Goal: Information Seeking & Learning: Learn about a topic

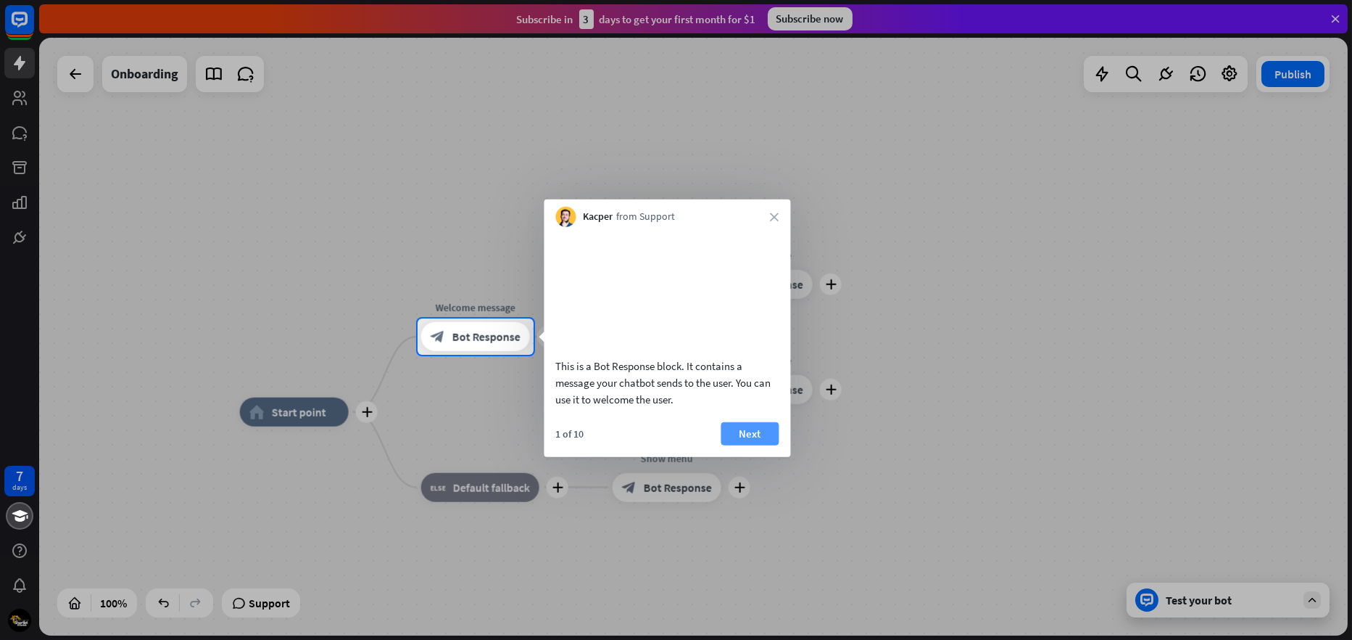
click at [764, 444] on button "Next" at bounding box center [750, 432] width 58 height 23
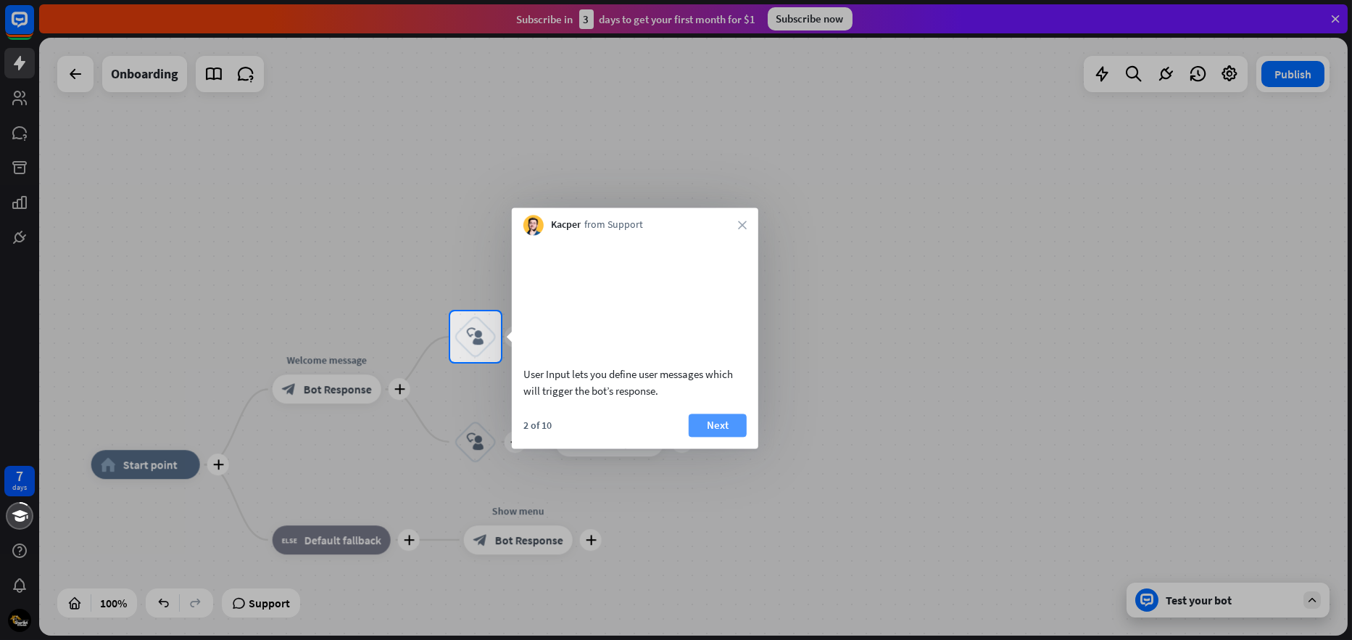
click at [715, 436] on button "Next" at bounding box center [718, 424] width 58 height 23
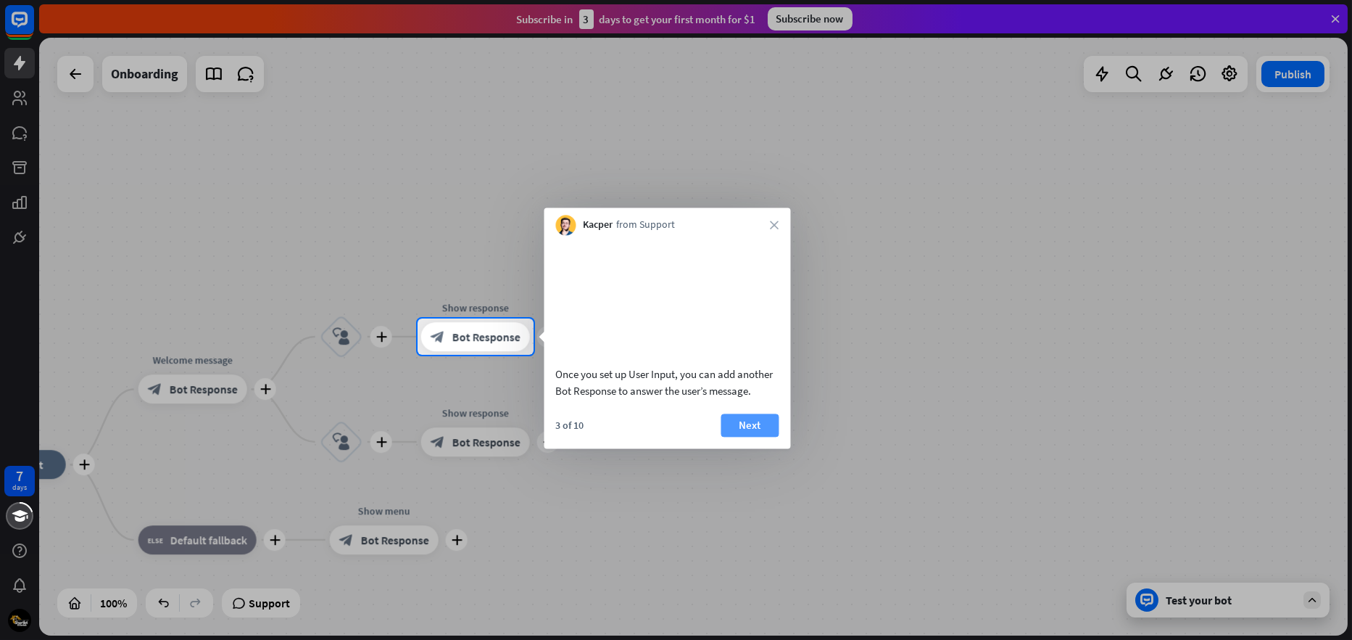
click at [752, 436] on button "Next" at bounding box center [750, 424] width 58 height 23
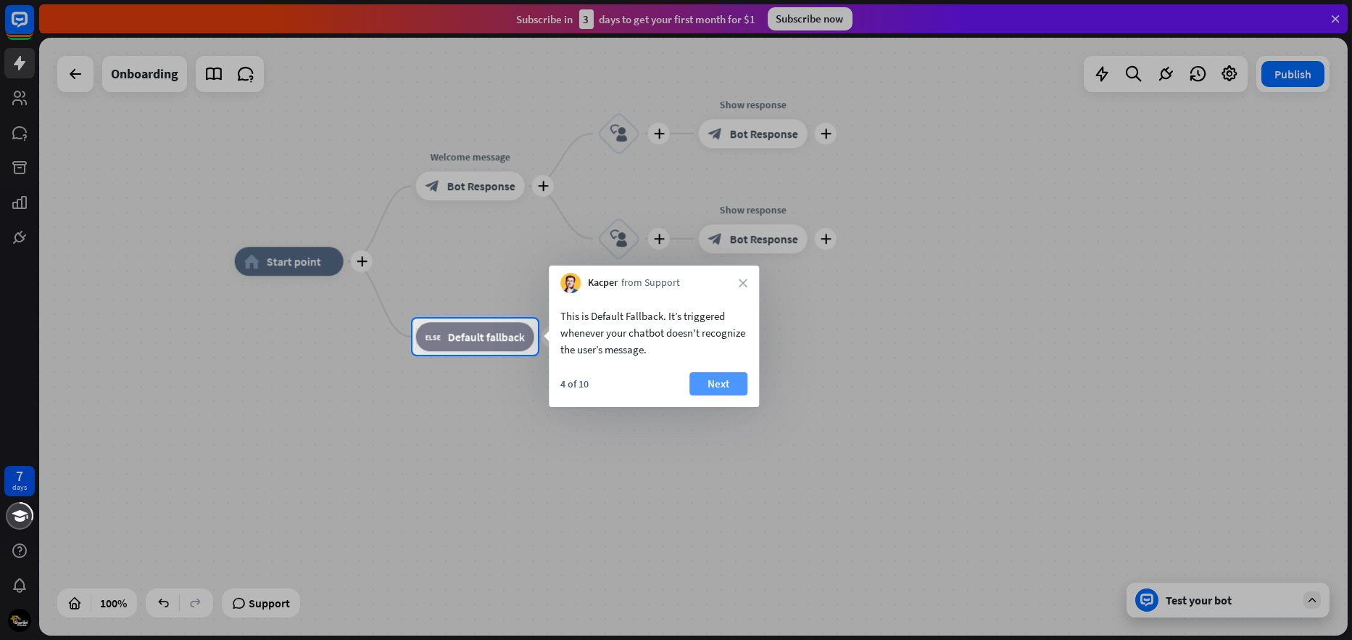
click at [727, 381] on button "Next" at bounding box center [719, 383] width 58 height 23
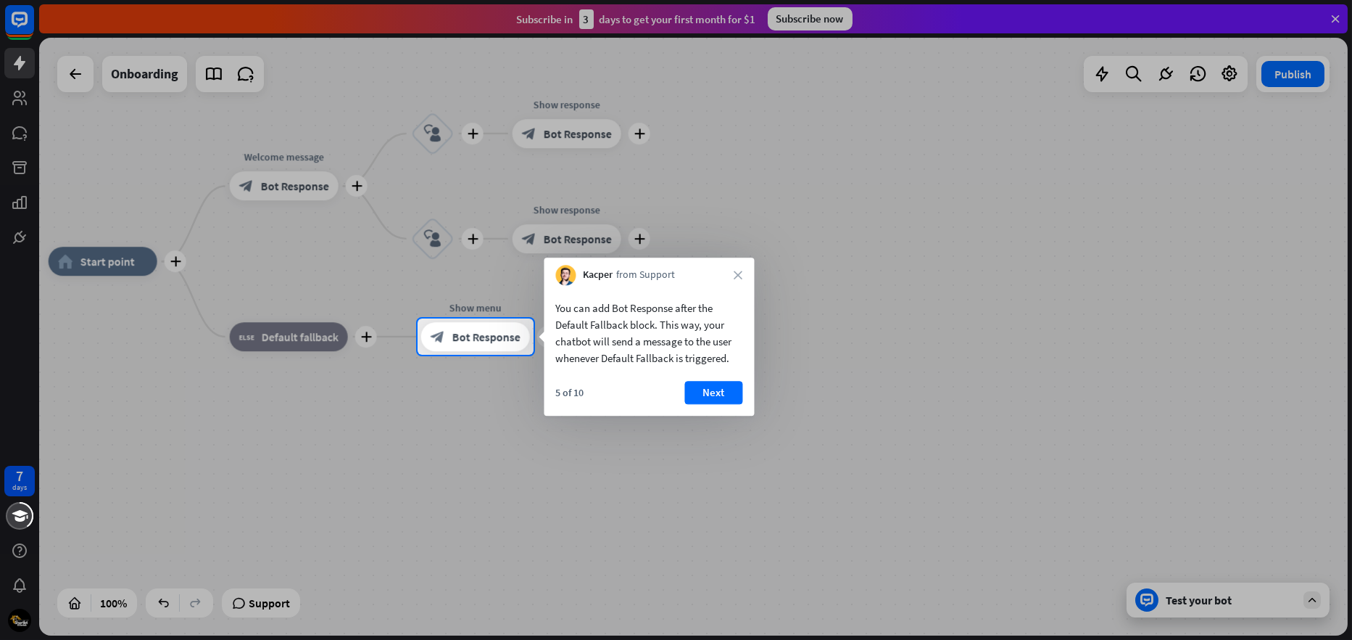
click at [727, 381] on button "Next" at bounding box center [713, 392] width 58 height 23
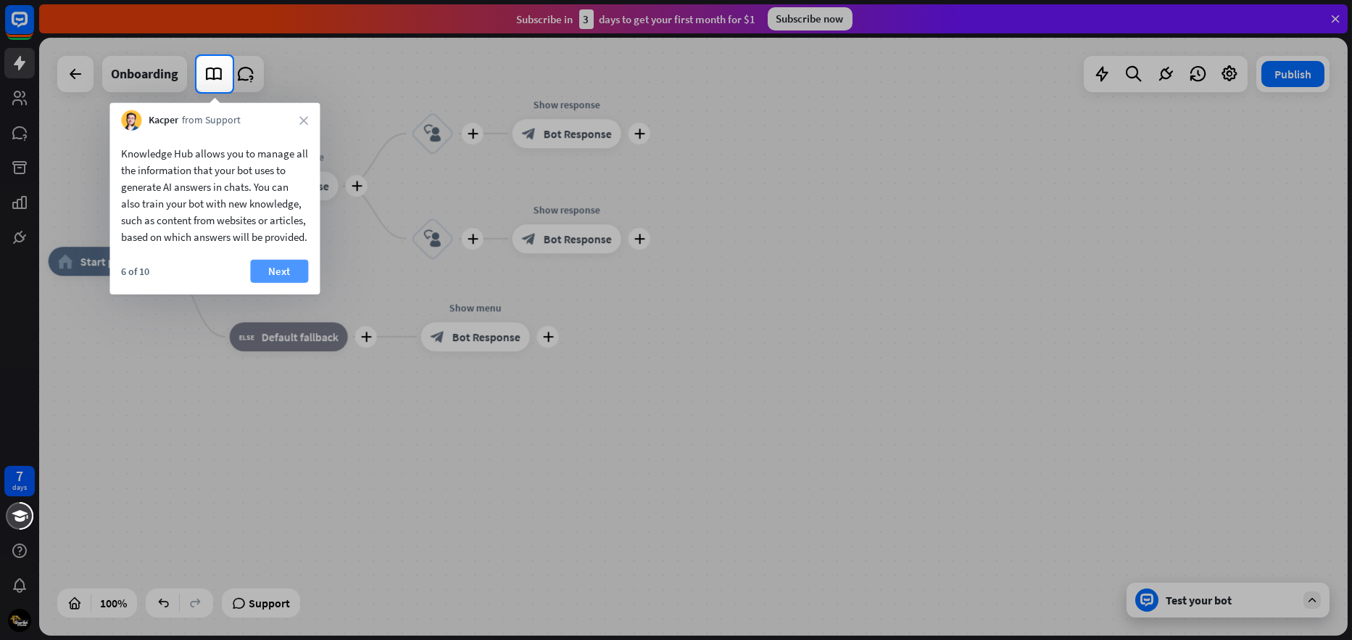
click at [290, 283] on button "Next" at bounding box center [279, 271] width 58 height 23
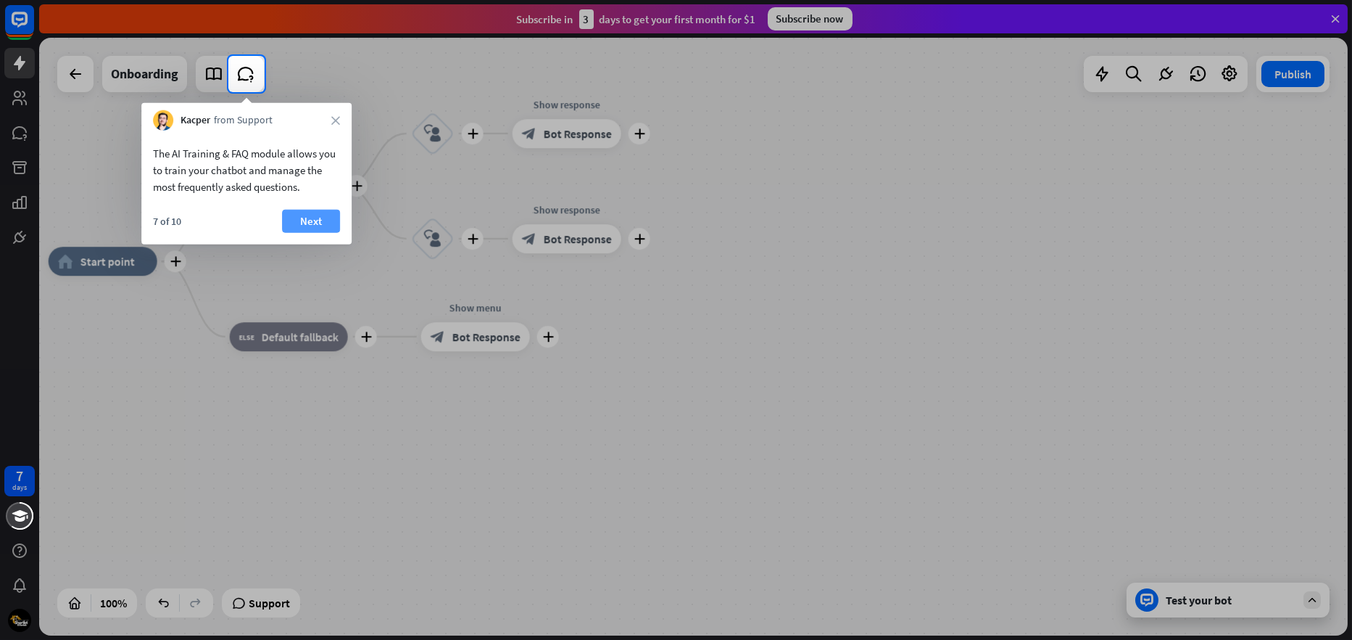
click at [303, 210] on button "Next" at bounding box center [311, 221] width 58 height 23
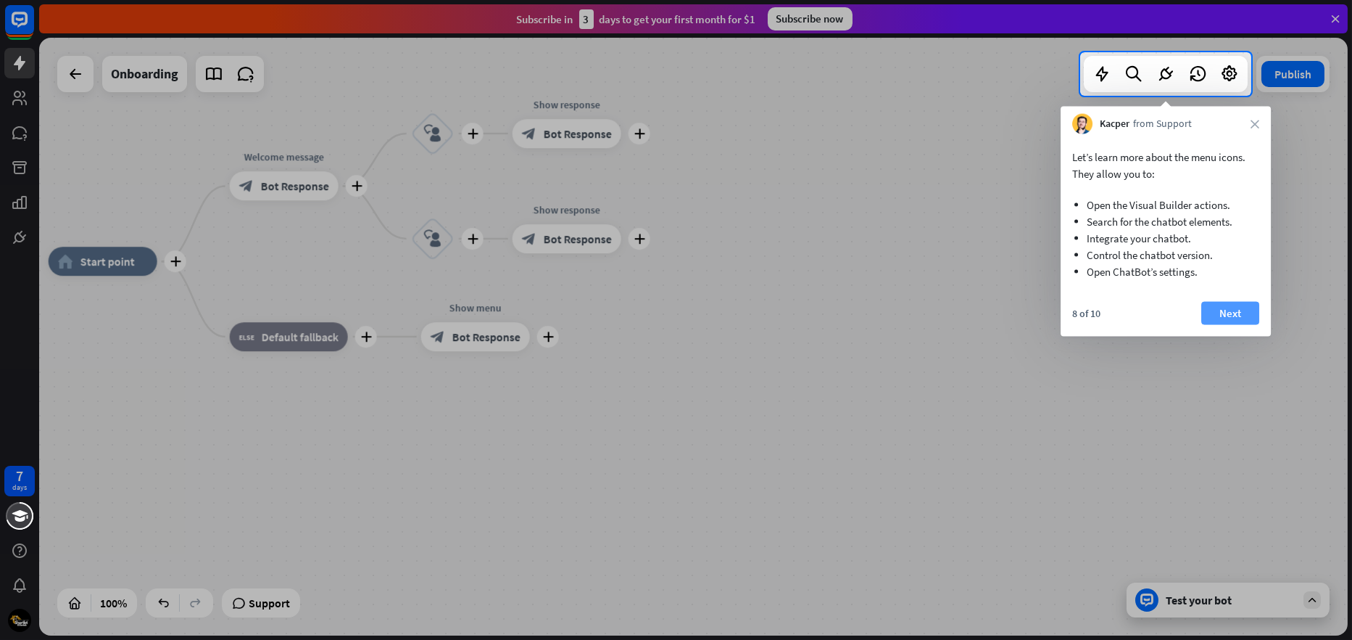
click at [1228, 307] on button "Next" at bounding box center [1230, 313] width 58 height 23
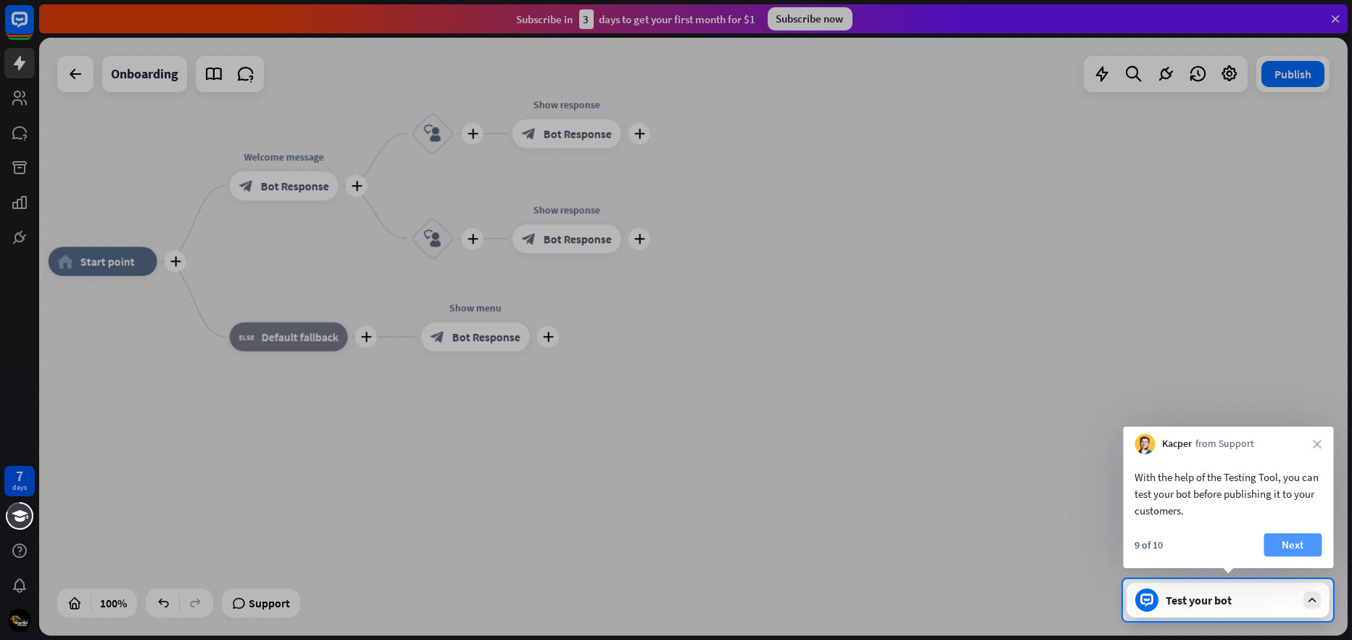
click at [1280, 539] on button "Next" at bounding box center [1294, 544] width 58 height 23
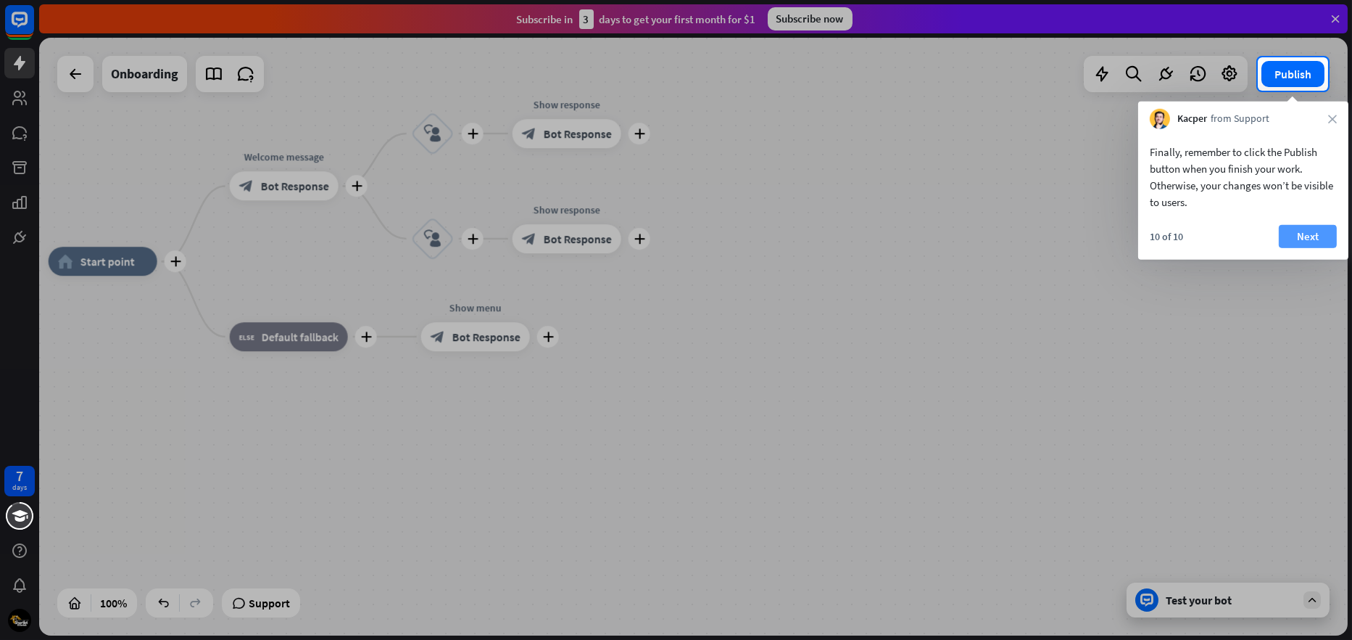
click at [1320, 231] on button "Next" at bounding box center [1308, 236] width 58 height 23
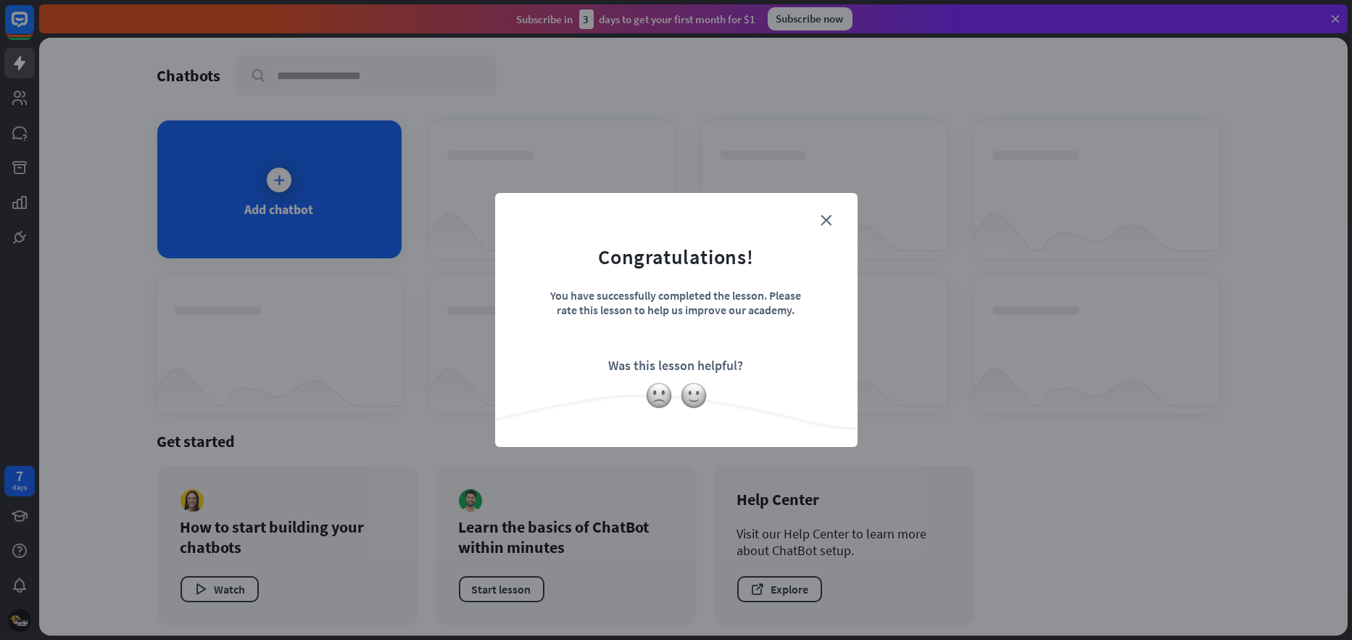
click at [828, 225] on form "Congratulations! You have successfully completed the lesson. Please rate this l…" at bounding box center [676, 297] width 326 height 173
click at [829, 219] on icon "close" at bounding box center [827, 220] width 11 height 11
